Goal: Information Seeking & Learning: Check status

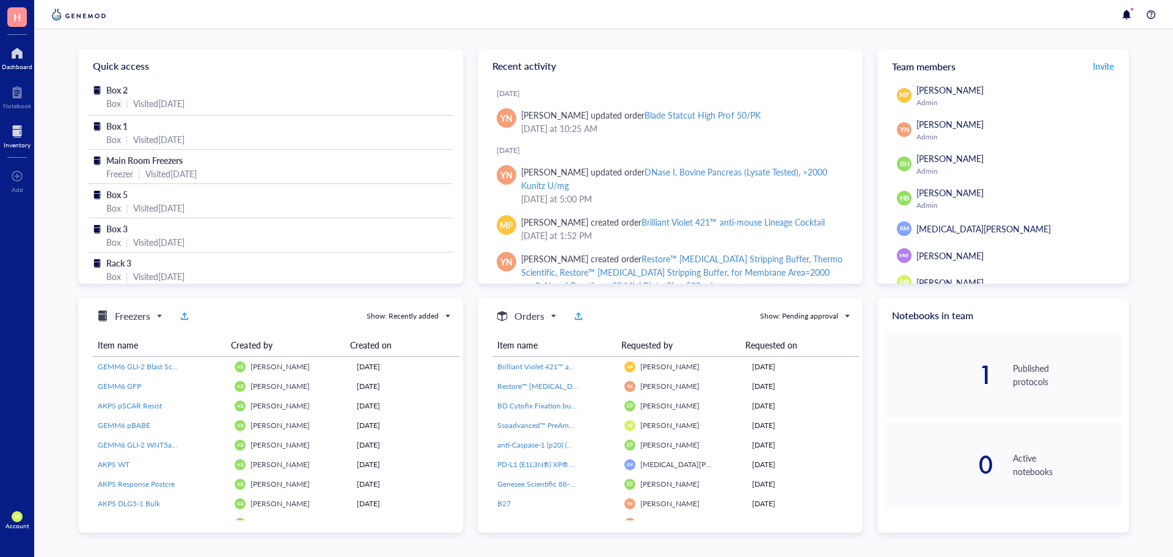
click at [18, 141] on div "Inventory" at bounding box center [17, 144] width 27 height 7
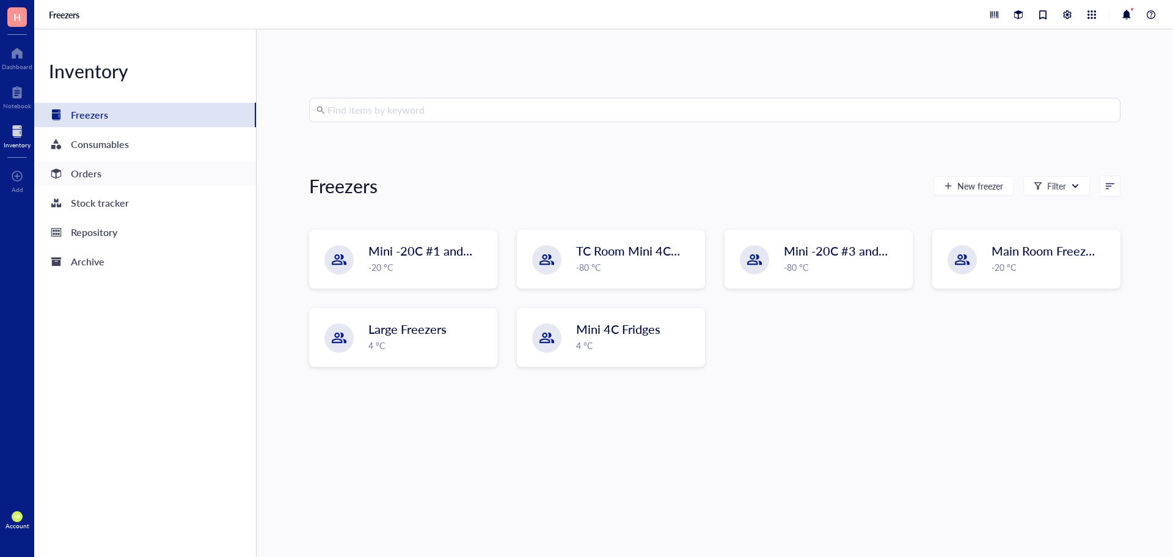
click at [97, 171] on div "Orders" at bounding box center [86, 173] width 31 height 17
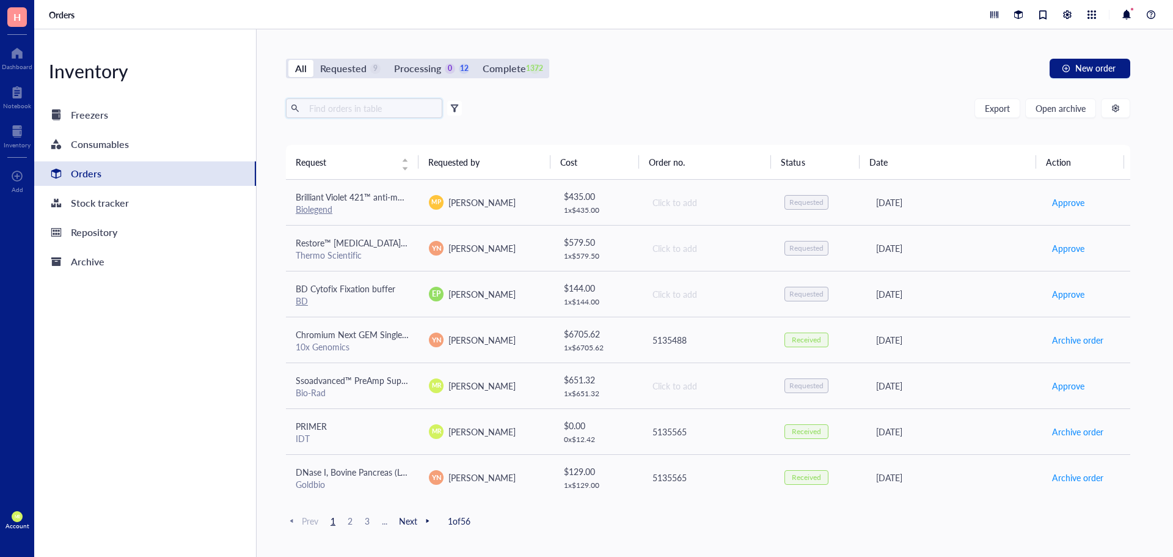
click at [376, 108] on input "text" at bounding box center [370, 108] width 133 height 18
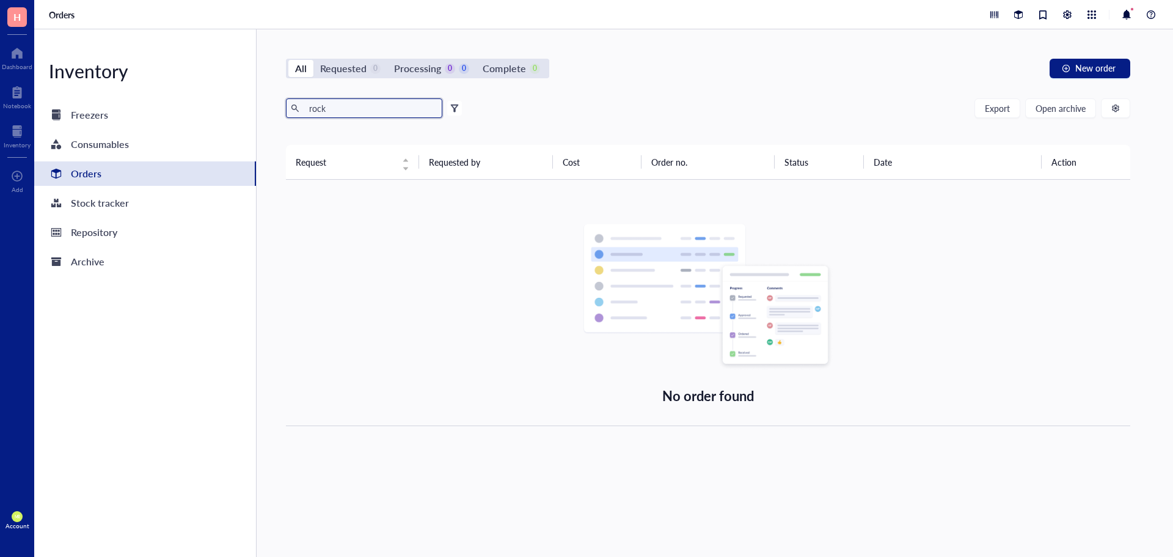
click at [357, 108] on input "rock" at bounding box center [370, 108] width 133 height 18
drag, startPoint x: 337, startPoint y: 110, endPoint x: 295, endPoint y: 110, distance: 42.2
click at [295, 110] on span "rock" at bounding box center [364, 108] width 156 height 20
paste input "Y-27632"
type input "Y-27632"
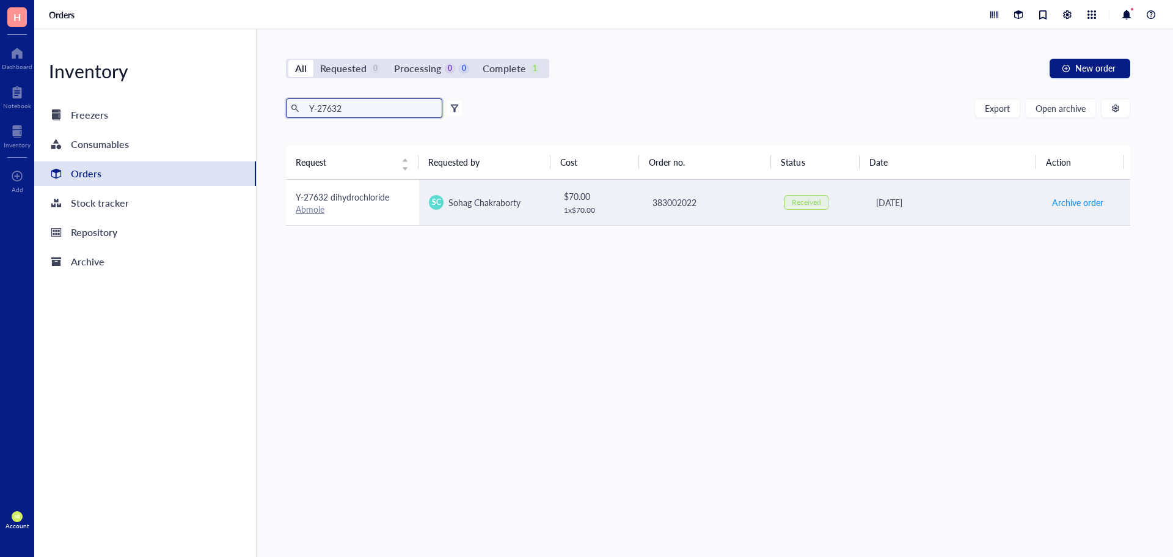
click at [352, 202] on span "Y-27632 dihydrochloride" at bounding box center [343, 197] width 94 height 12
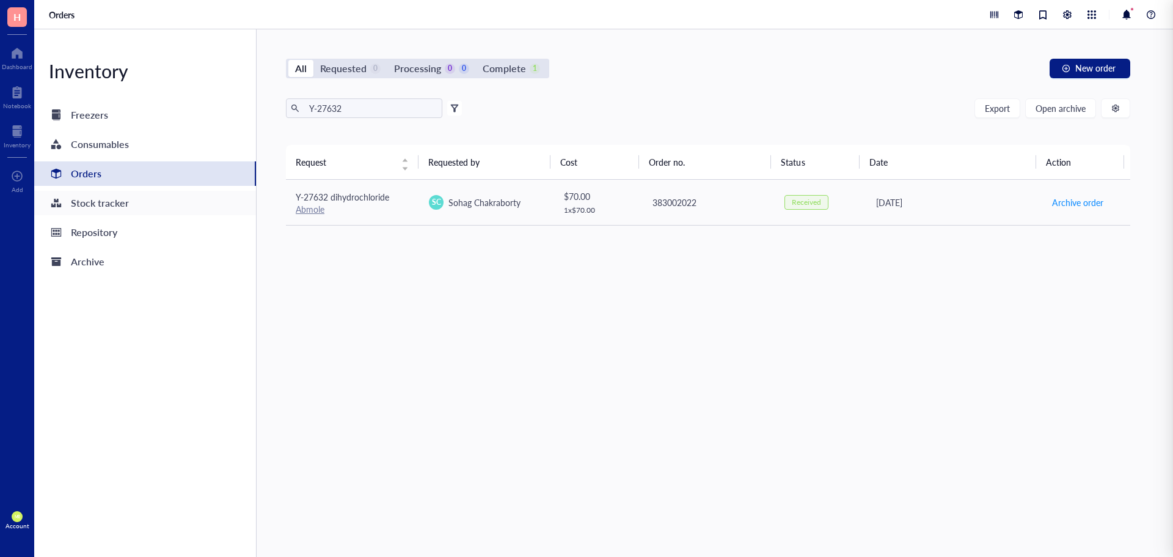
click at [97, 205] on div "Stock tracker" at bounding box center [100, 202] width 58 height 17
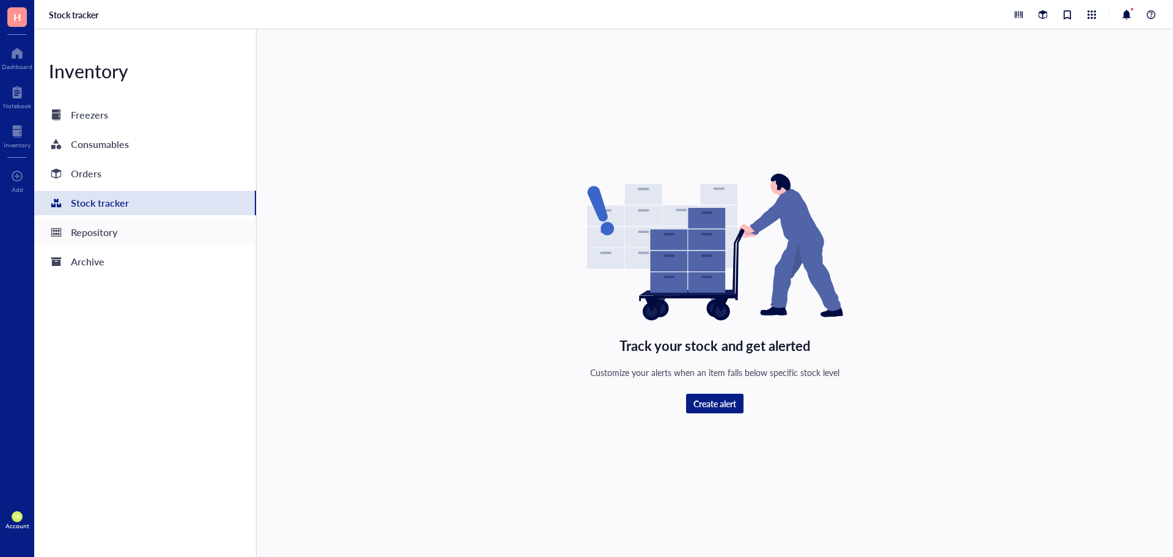
click at [83, 241] on div "Repository" at bounding box center [145, 232] width 222 height 24
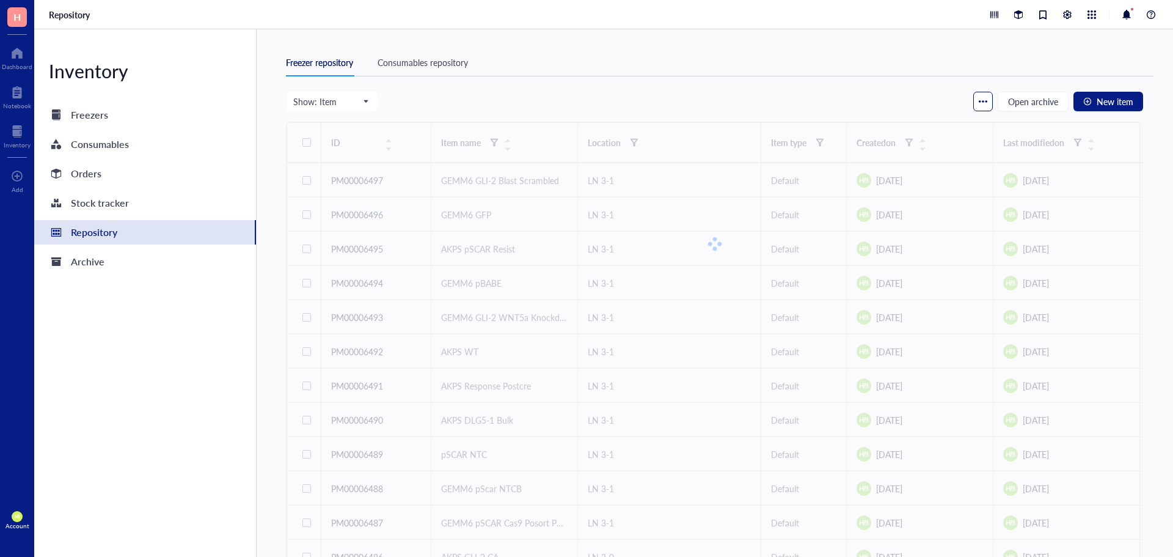
click at [985, 99] on div "button" at bounding box center [983, 101] width 9 height 9
click at [940, 102] on div "Show: Item Open archive New item" at bounding box center [714, 101] width 857 height 21
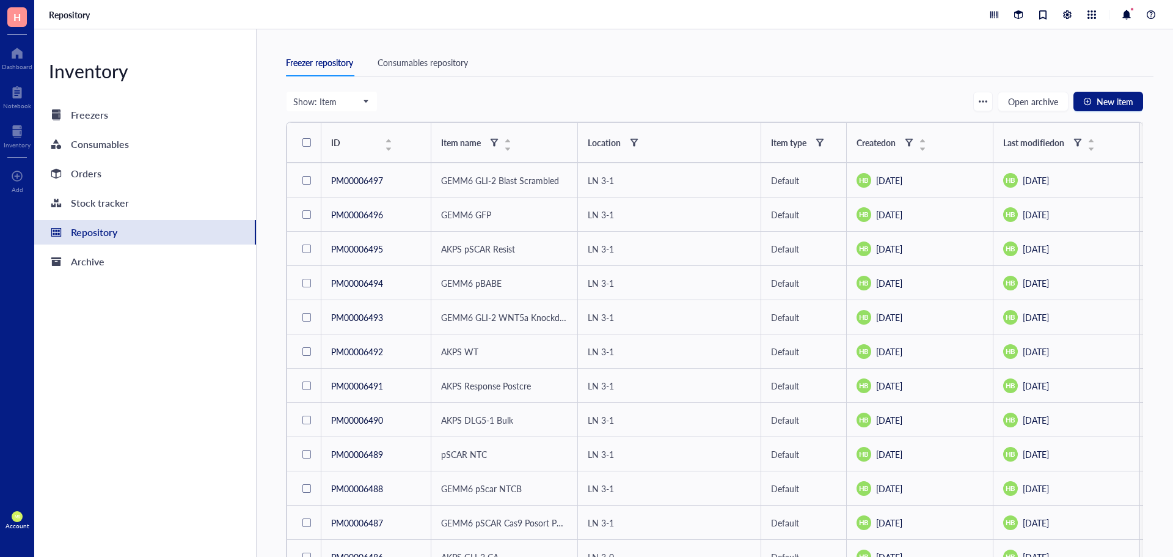
click at [454, 72] on div "Freezer repository Consumables repository" at bounding box center [720, 63] width 868 height 28
click at [449, 58] on div "Consumables repository" at bounding box center [423, 62] width 90 height 13
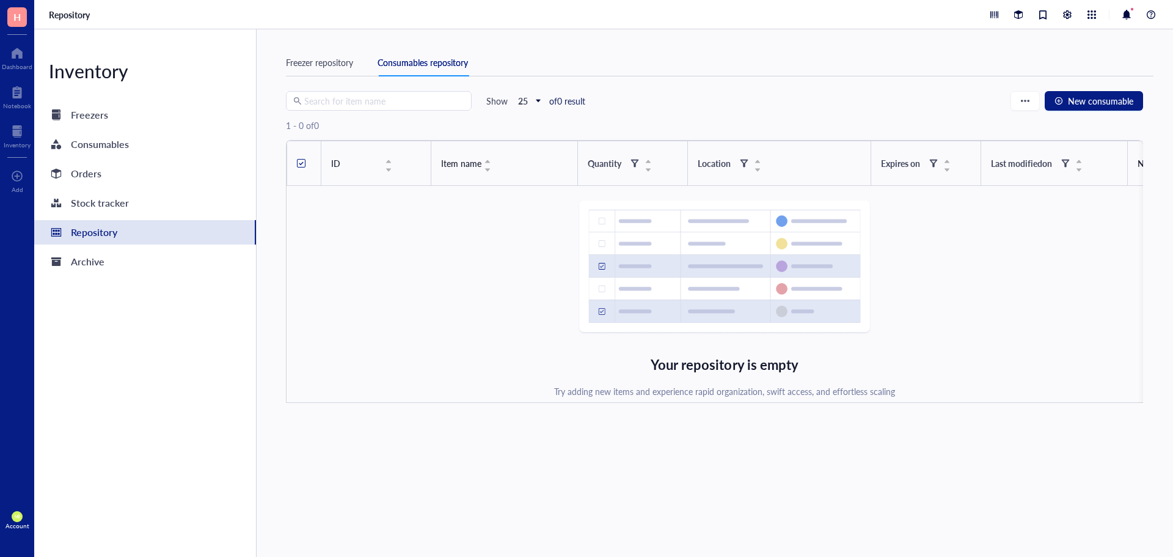
click at [301, 69] on div "Freezer repository Consumables repository" at bounding box center [720, 63] width 868 height 28
click at [328, 64] on div "Freezer repository" at bounding box center [319, 62] width 67 height 13
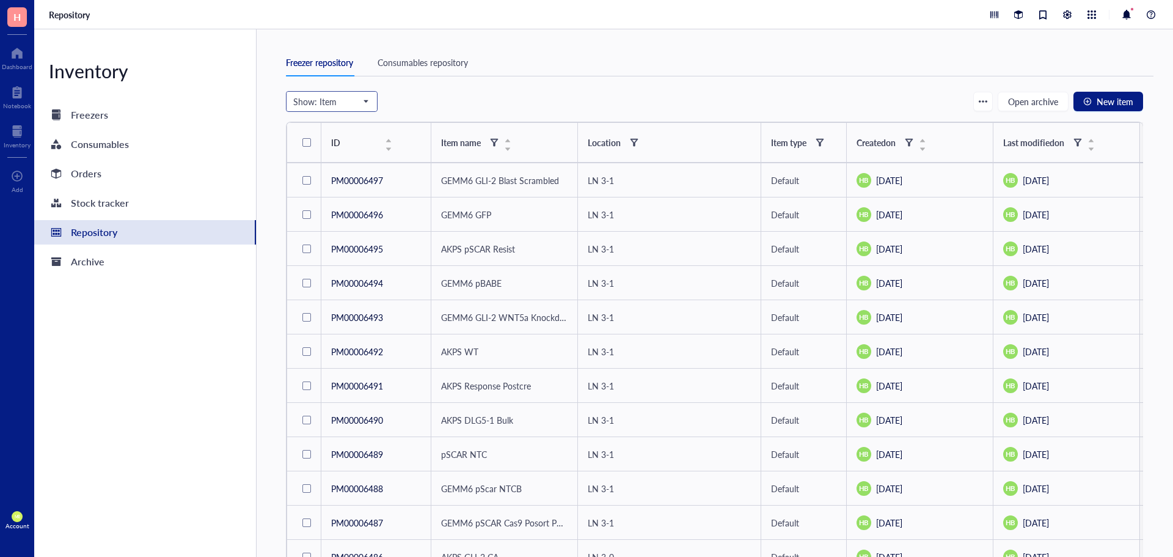
click at [338, 100] on span "Show: Item" at bounding box center [330, 101] width 75 height 11
click at [429, 97] on div "Show: Item Freezer Shelf Rack Category Box Item Group Item Open archive New item" at bounding box center [714, 101] width 857 height 21
click at [431, 64] on div "Consumables repository" at bounding box center [423, 62] width 90 height 13
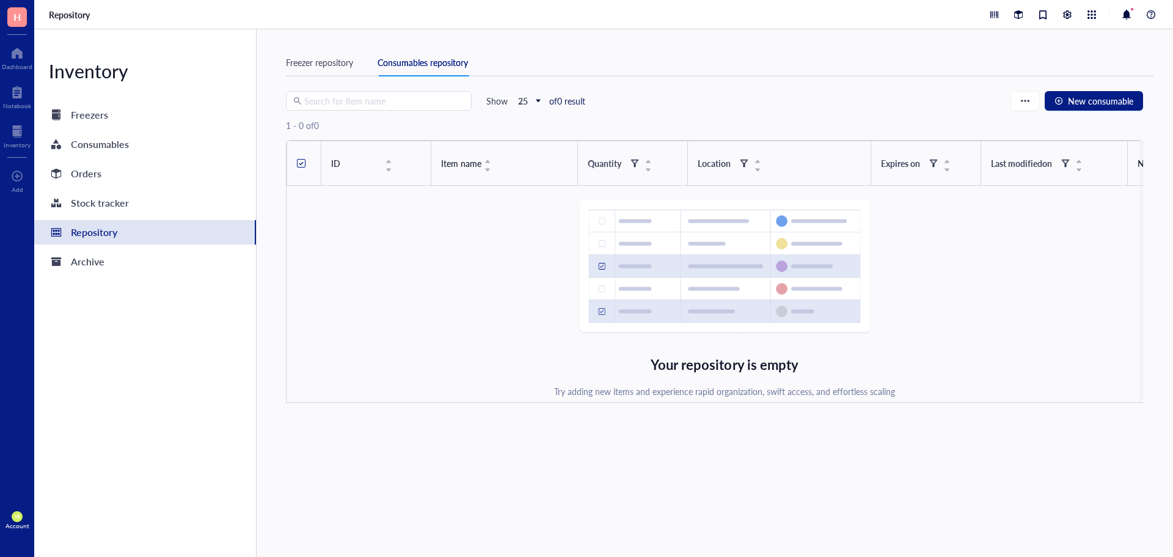
click at [425, 103] on input "search" at bounding box center [384, 101] width 160 height 18
type input "Y-"
click at [347, 65] on div "Freezer repository" at bounding box center [319, 62] width 67 height 13
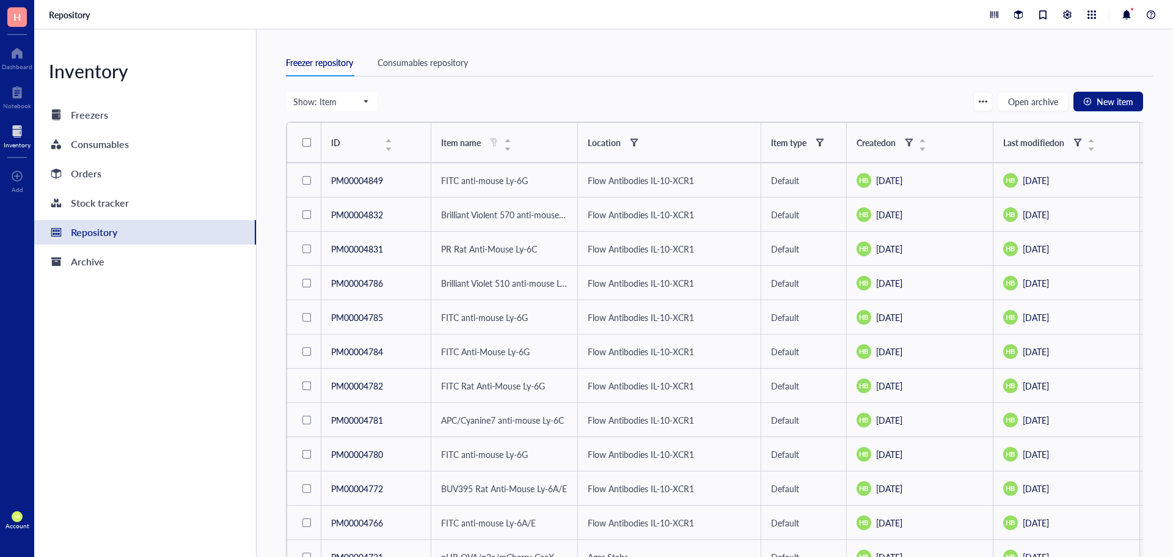
click at [6, 141] on div "Inventory" at bounding box center [17, 144] width 27 height 7
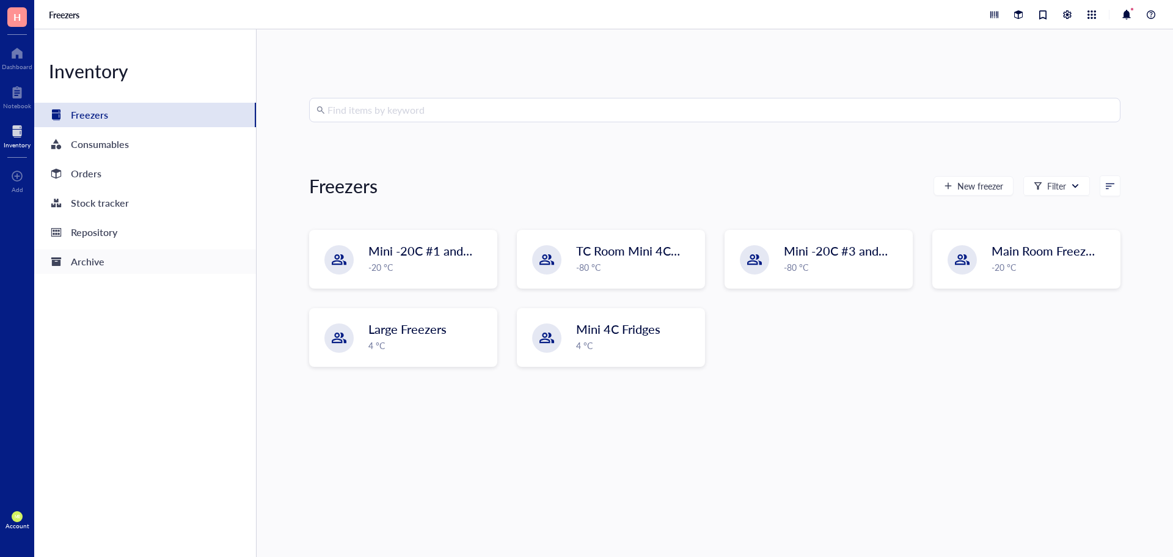
click at [97, 264] on div "Archive" at bounding box center [88, 261] width 34 height 17
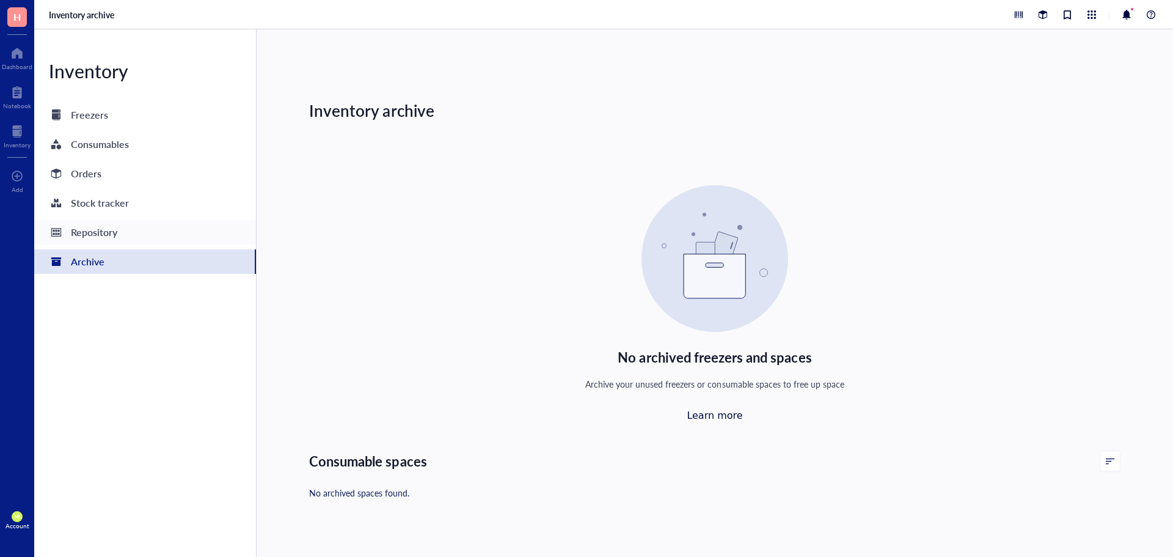
click at [87, 244] on div "Repository" at bounding box center [145, 232] width 222 height 24
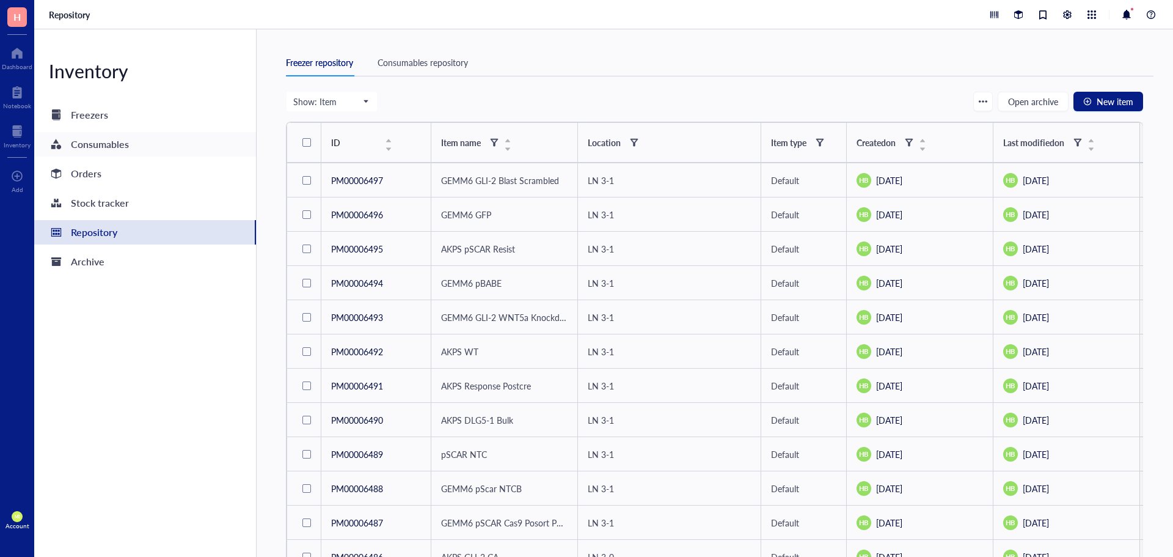
click at [100, 146] on div "Consumables" at bounding box center [100, 144] width 58 height 17
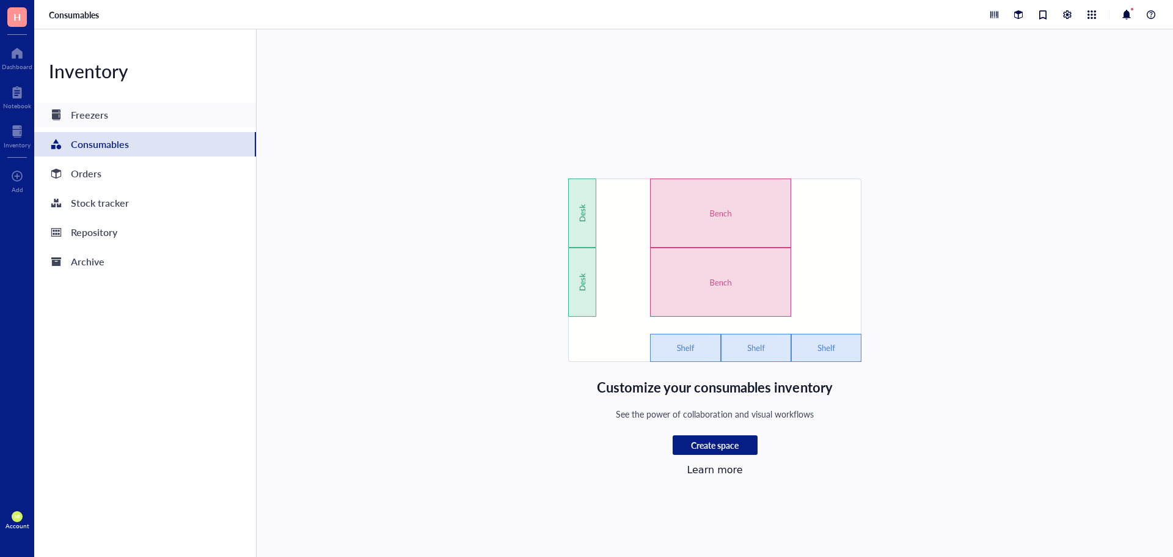
click at [97, 119] on div "Freezers" at bounding box center [89, 114] width 37 height 17
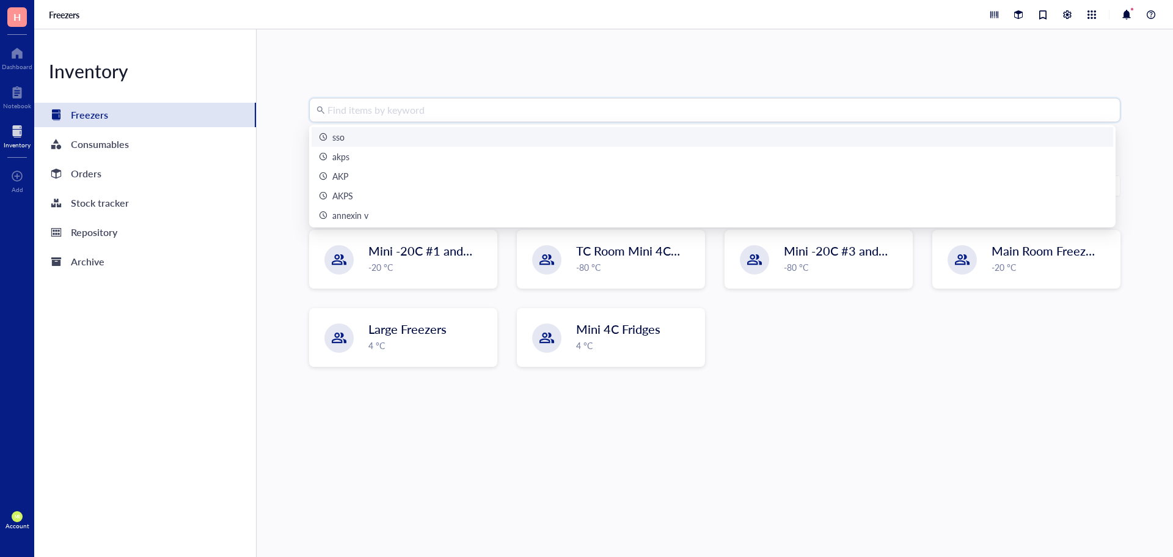
click at [414, 116] on input "search" at bounding box center [721, 109] width 786 height 23
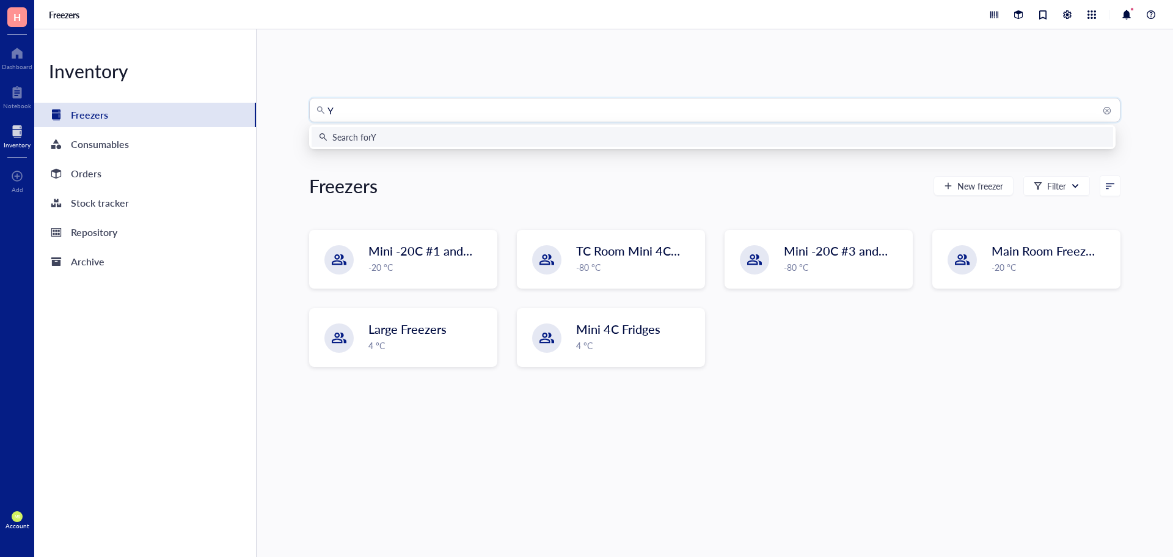
type input "Y-"
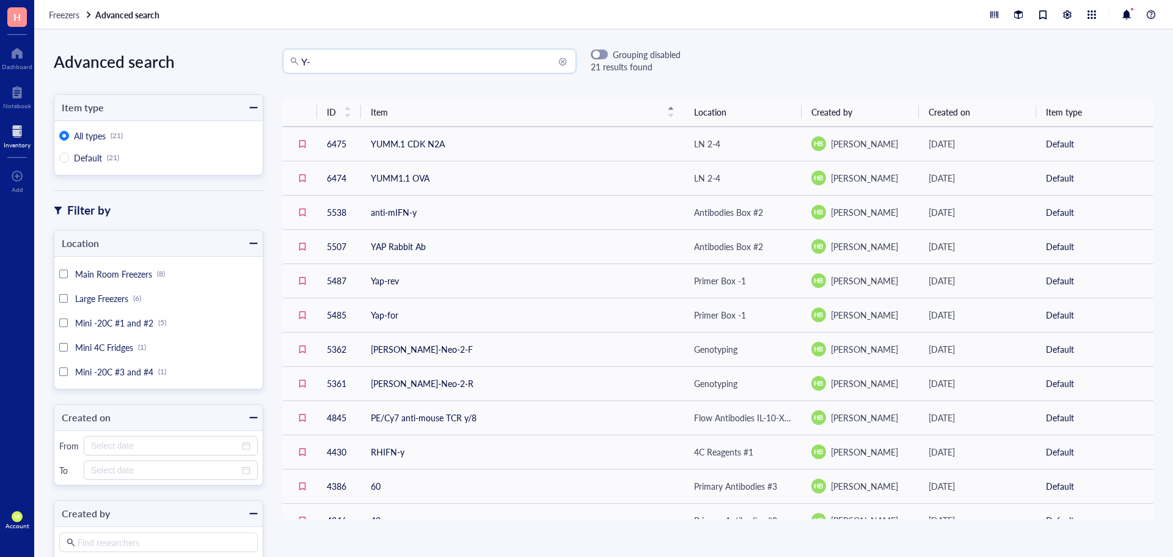
drag, startPoint x: 400, startPoint y: 61, endPoint x: 263, endPoint y: 61, distance: 136.9
click at [263, 61] on div "Y- Y- Grouping disabled 21 results found" at bounding box center [471, 61] width 417 height 24
type input "OVA"
